Goal: Task Accomplishment & Management: Use online tool/utility

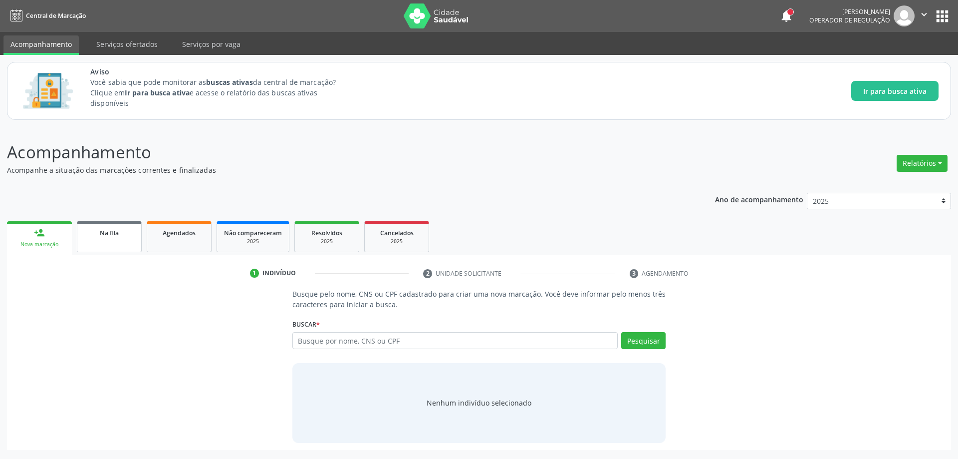
click at [108, 208] on div "Ano de acompanhamento 2025 person_add Nova marcação Na fila Agendados Não compa…" at bounding box center [479, 318] width 944 height 264
click at [94, 230] on div "Na fila" at bounding box center [109, 232] width 50 height 10
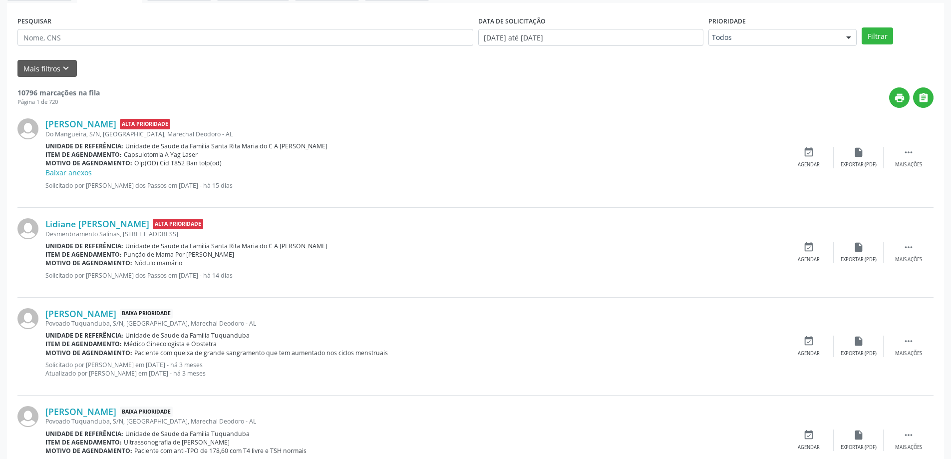
scroll to position [200, 0]
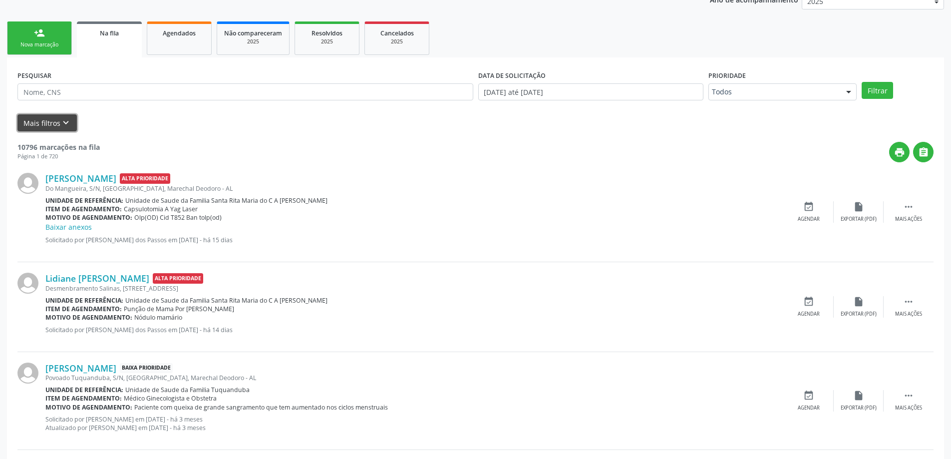
click at [53, 126] on button "Mais filtros keyboard_arrow_down" at bounding box center [46, 122] width 59 height 17
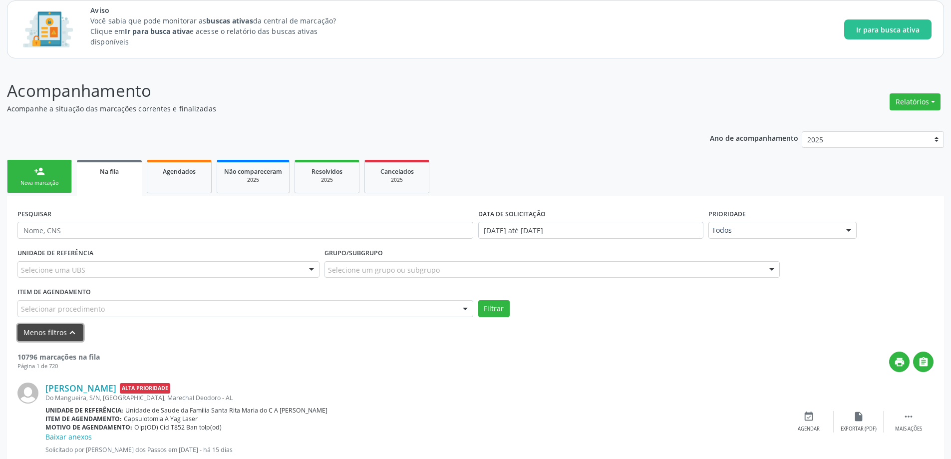
scroll to position [50, 0]
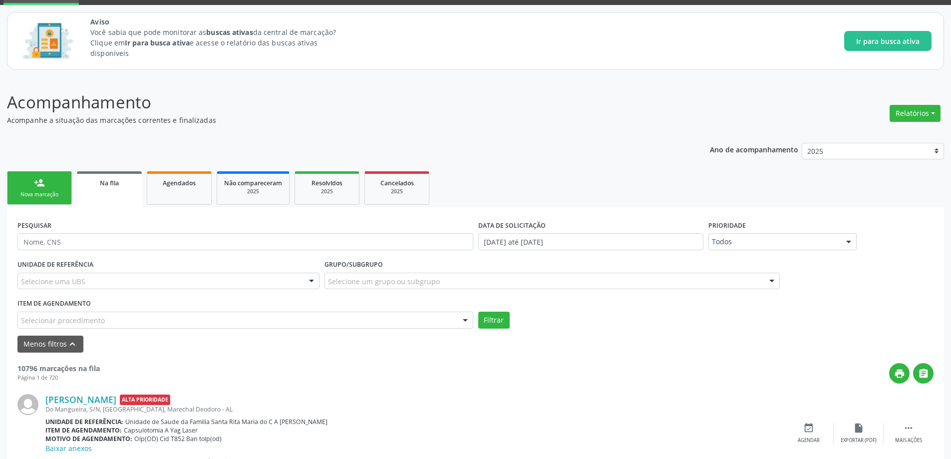
click at [102, 193] on link "Na fila" at bounding box center [109, 189] width 65 height 36
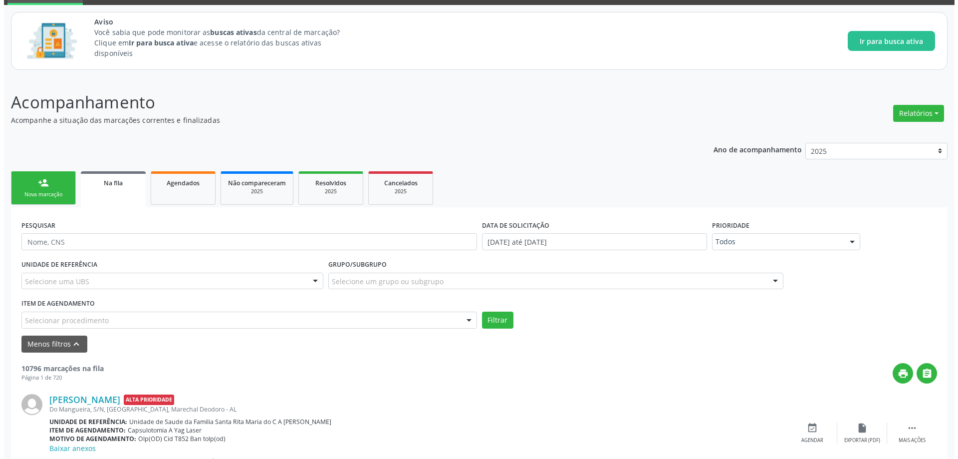
scroll to position [0, 0]
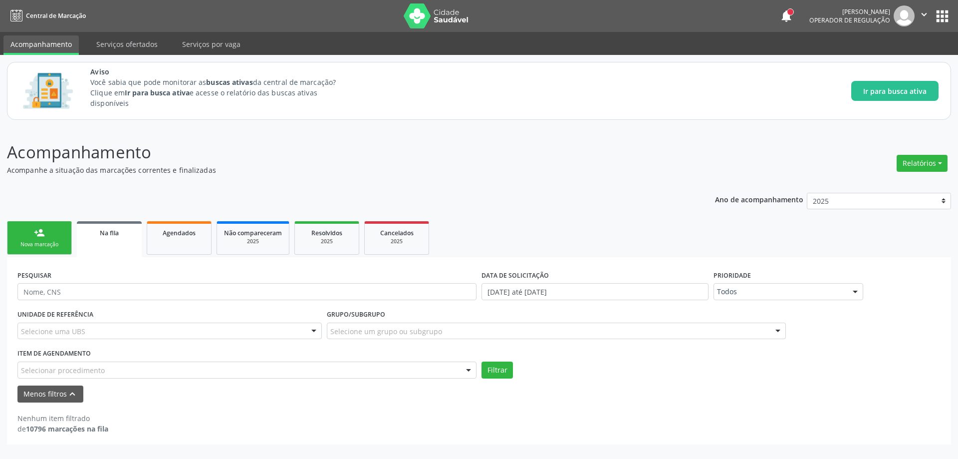
click at [669, 330] on div "Selecione um grupo ou subgrupo" at bounding box center [556, 330] width 459 height 17
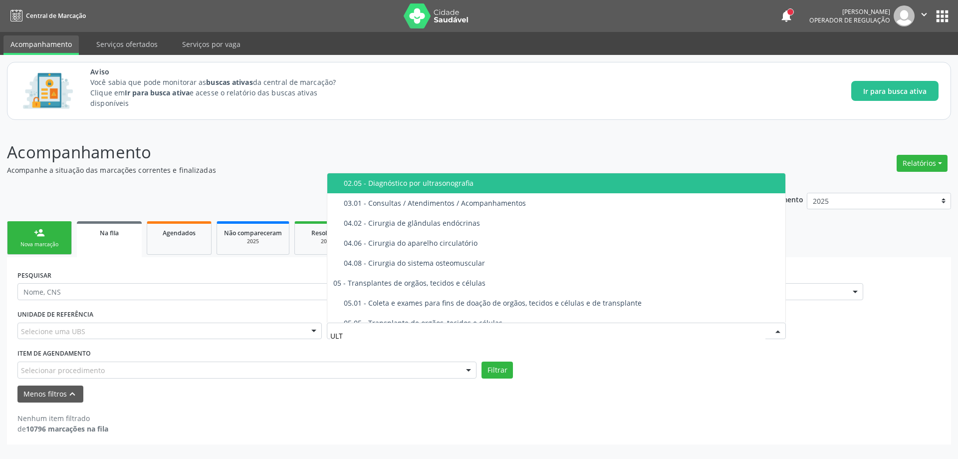
type input "ULTR"
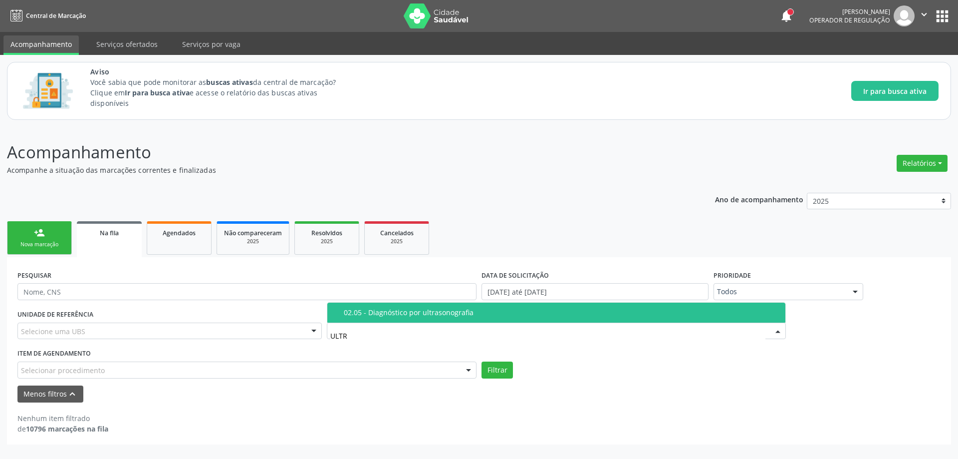
click at [468, 315] on div "02.05 - Diagnóstico por ultrasonografia" at bounding box center [562, 312] width 436 height 8
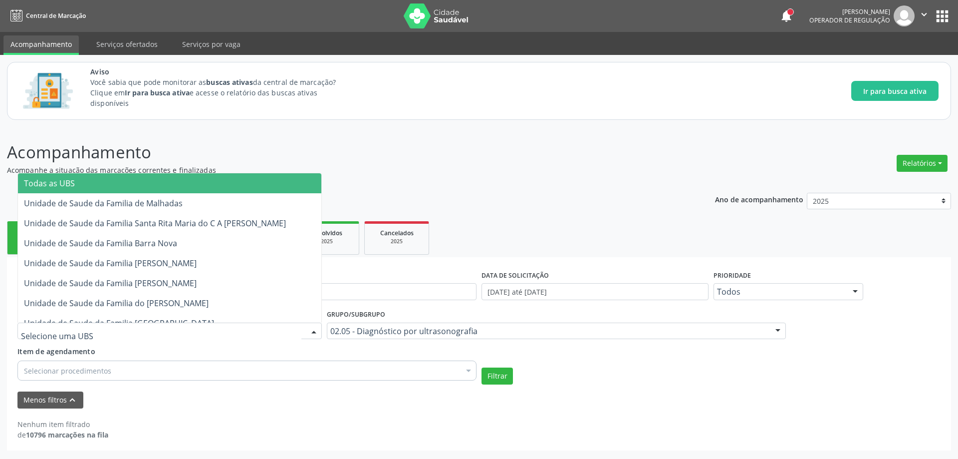
click at [124, 324] on div at bounding box center [169, 330] width 304 height 17
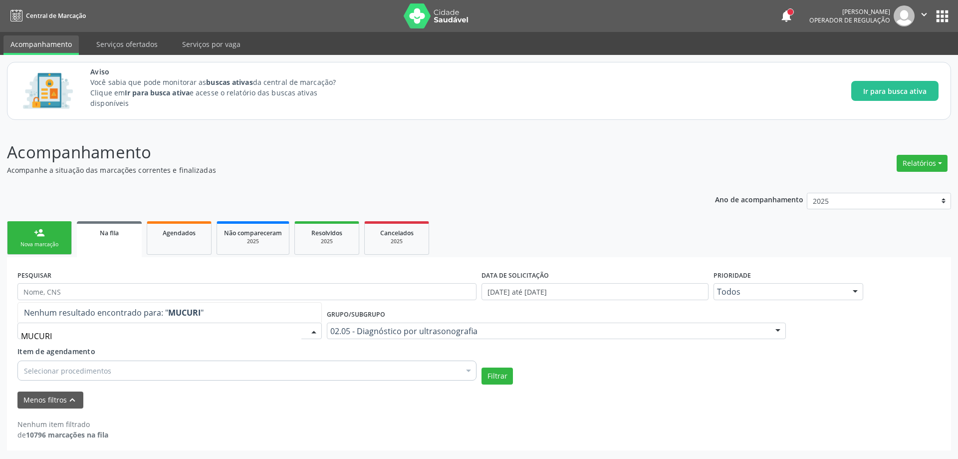
click at [114, 330] on input "MUCURI" at bounding box center [161, 336] width 281 height 20
type input "M"
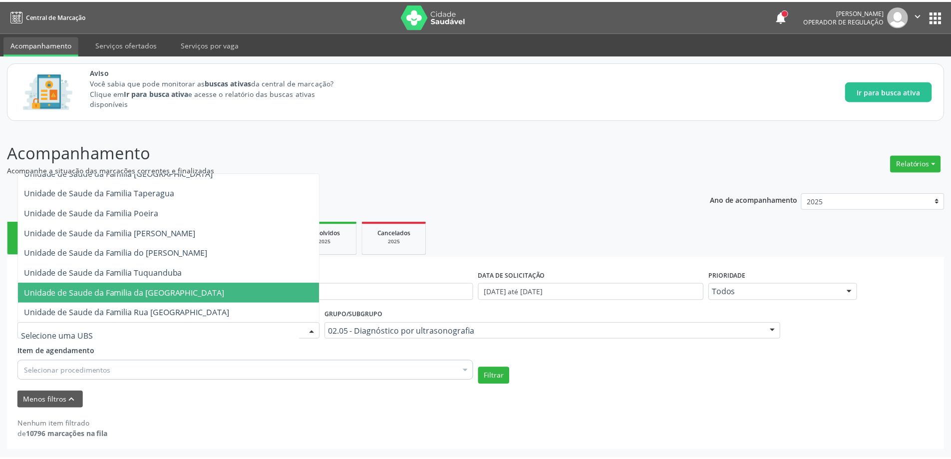
scroll to position [250, 0]
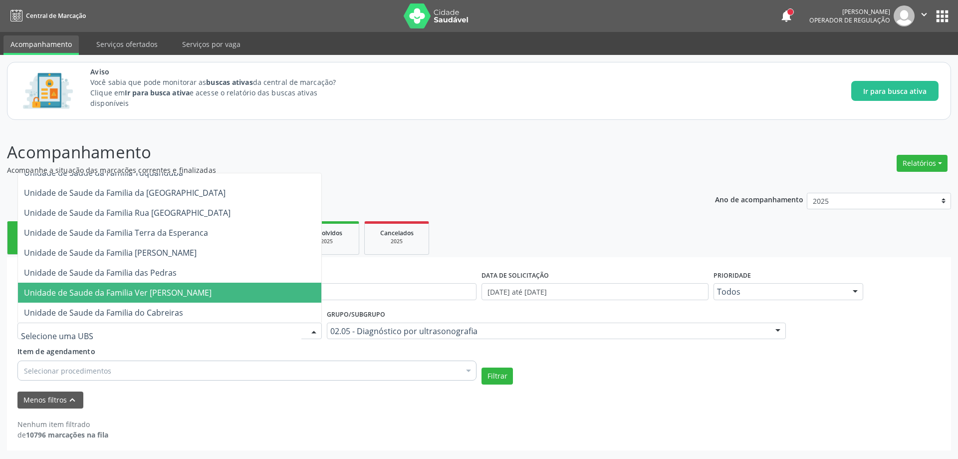
click at [153, 292] on span "Unidade de Saude da Familia Ver [PERSON_NAME]" at bounding box center [118, 292] width 188 height 11
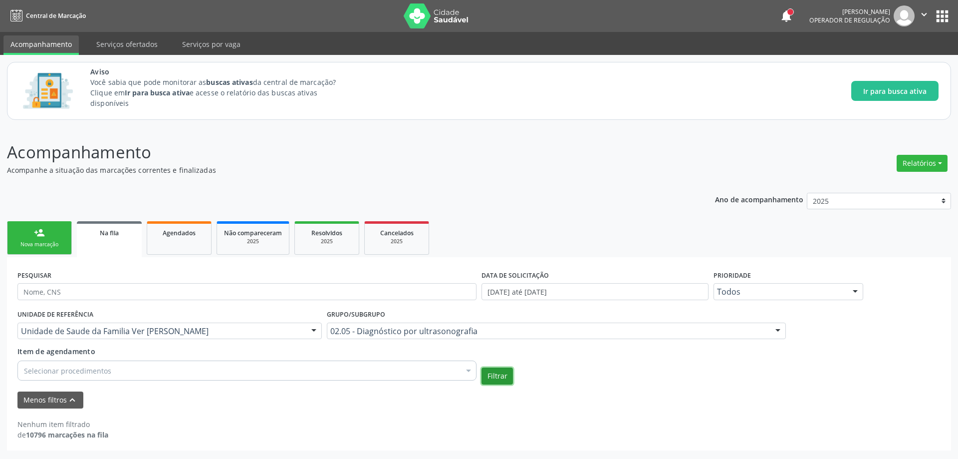
click at [489, 372] on button "Filtrar" at bounding box center [497, 375] width 31 height 17
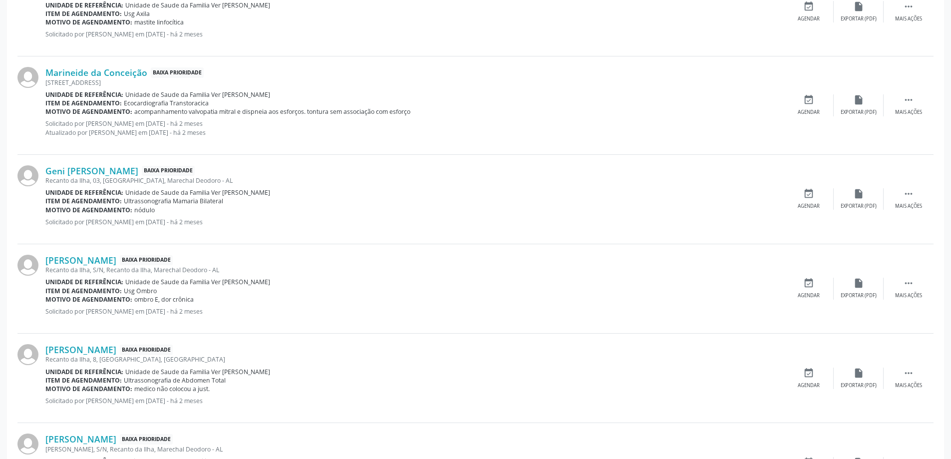
scroll to position [579, 0]
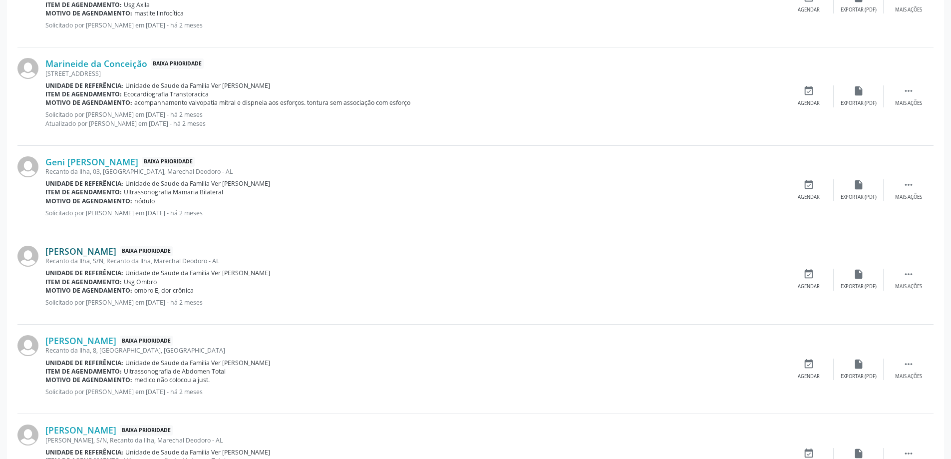
click at [67, 254] on link "[PERSON_NAME]" at bounding box center [80, 251] width 71 height 11
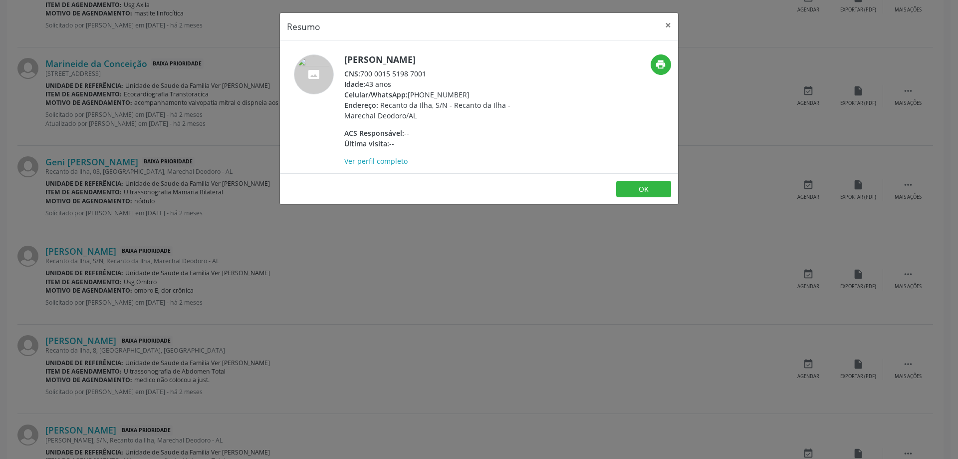
drag, startPoint x: 426, startPoint y: 75, endPoint x: 362, endPoint y: 72, distance: 64.0
click at [362, 72] on div "CNS: 700 0015 5198 7001" at bounding box center [441, 73] width 194 height 10
copy div "700 0015 5198 7001"
click at [671, 25] on button "×" at bounding box center [668, 25] width 20 height 24
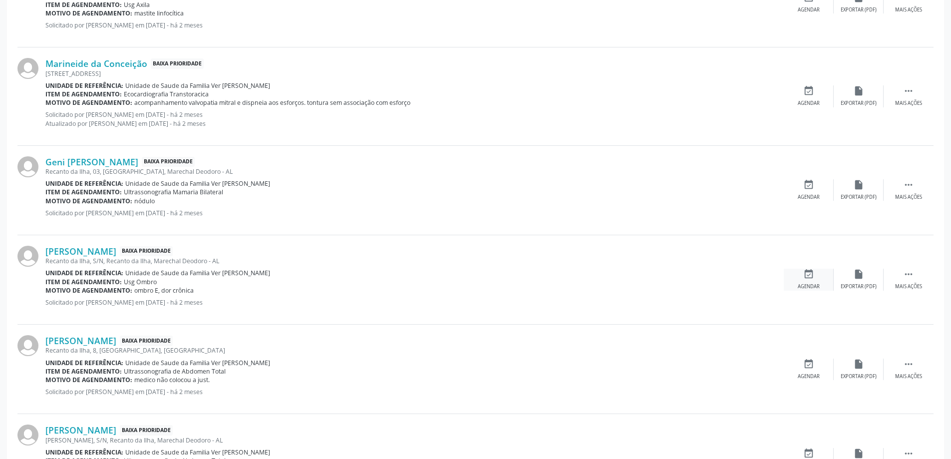
click at [813, 286] on div "Agendar" at bounding box center [809, 286] width 22 height 7
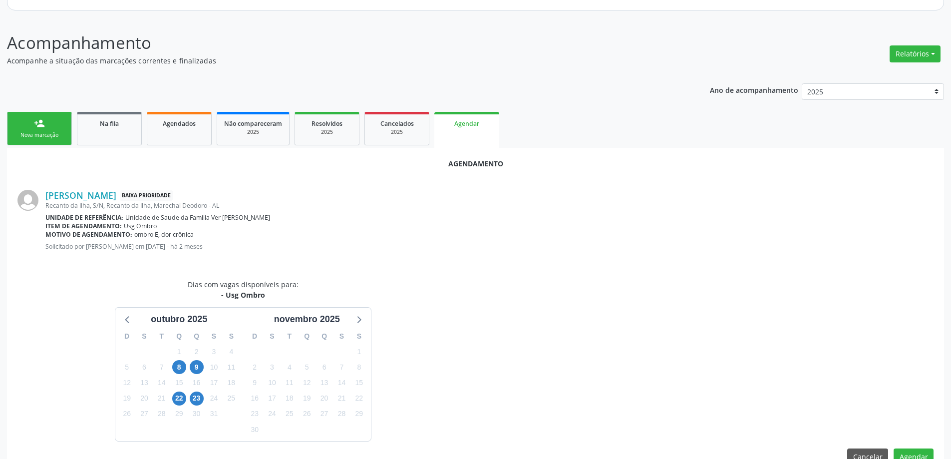
scroll to position [133, 0]
